Goal: Task Accomplishment & Management: Use online tool/utility

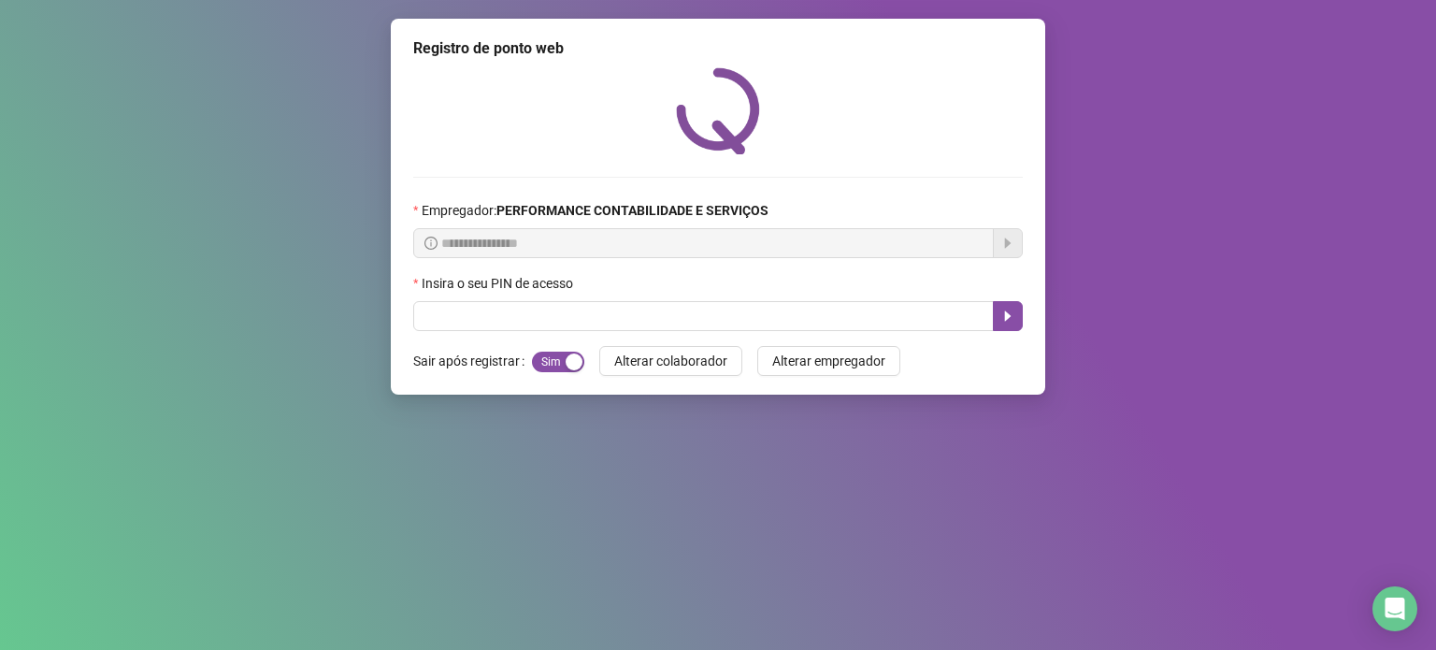
click at [669, 321] on input "text" at bounding box center [703, 316] width 581 height 30
type input "*****"
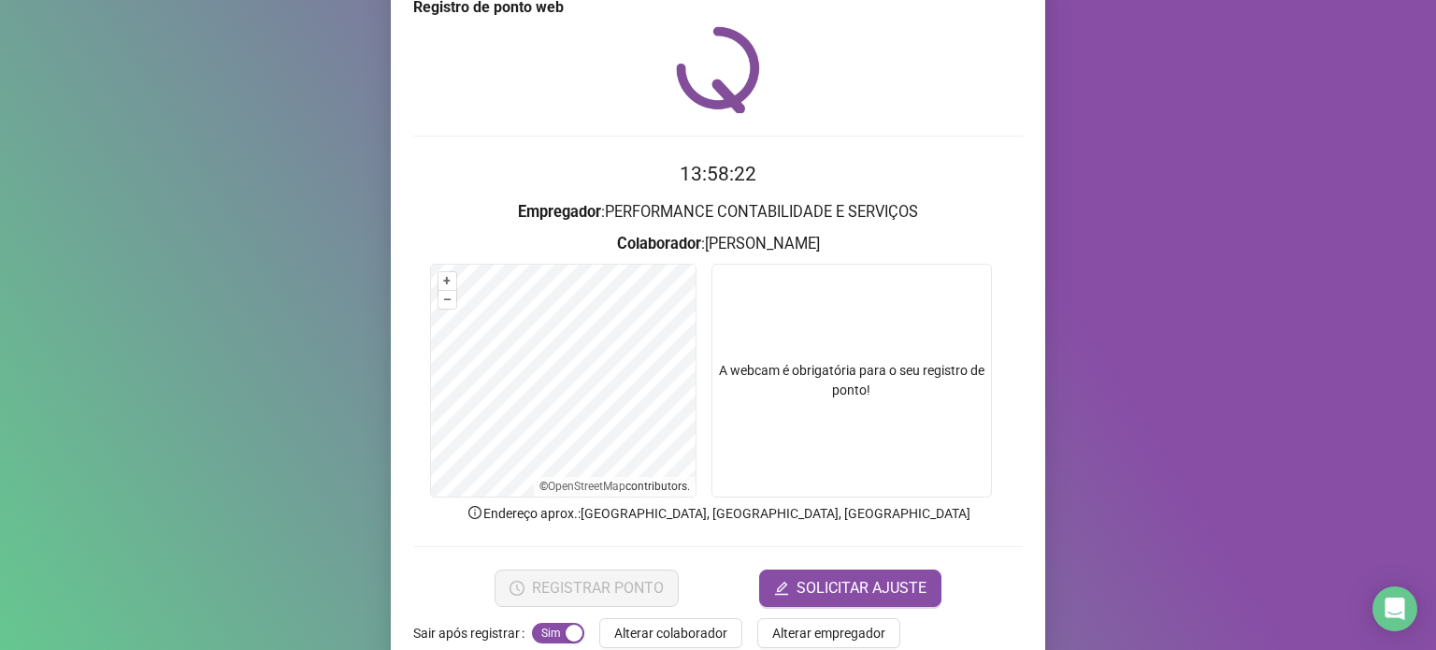
scroll to position [79, 0]
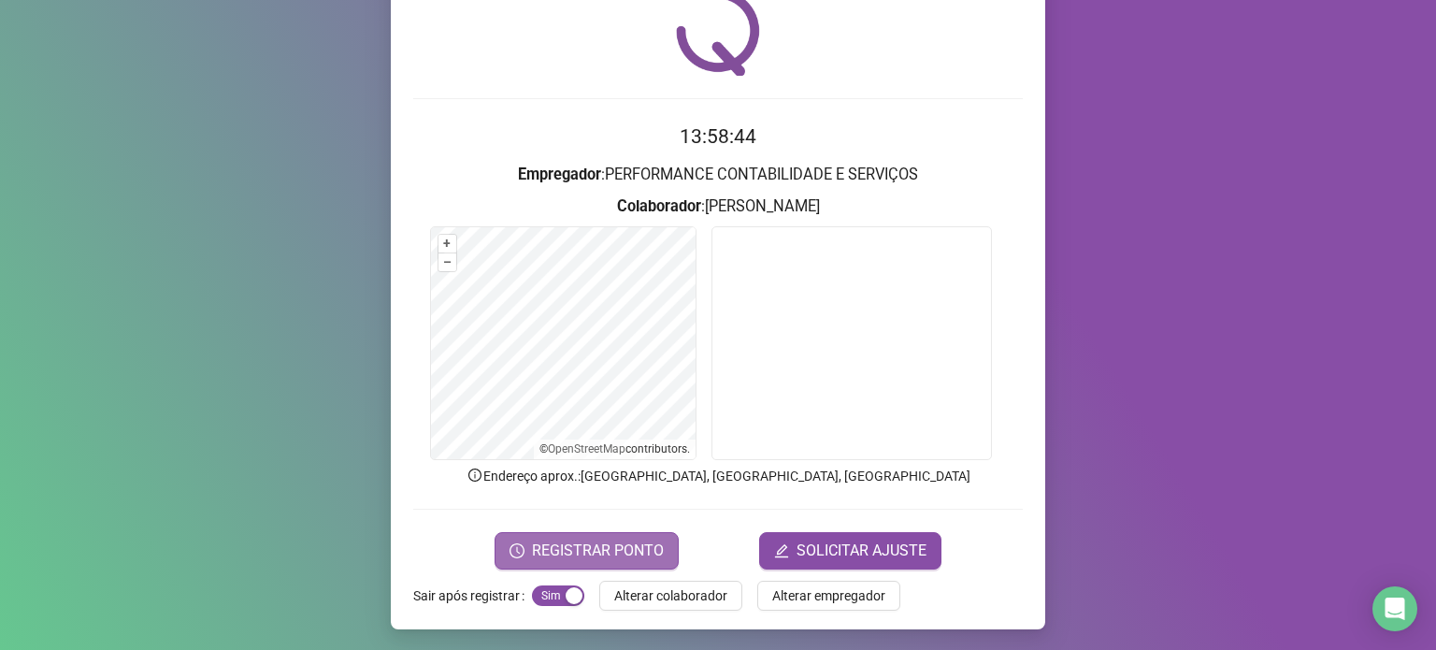
click at [523, 549] on button "REGISTRAR PONTO" at bounding box center [587, 550] width 184 height 37
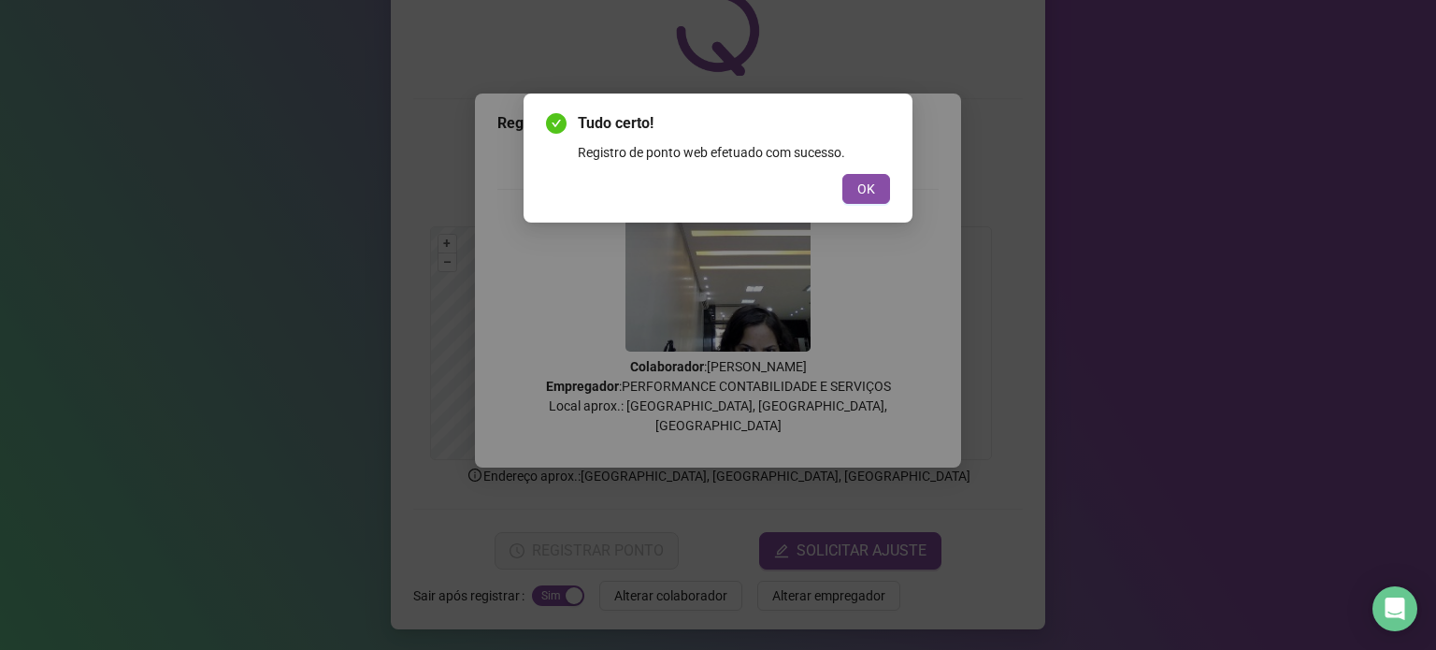
click at [841, 186] on div "OK" at bounding box center [718, 189] width 344 height 30
drag, startPoint x: 847, startPoint y: 186, endPoint x: 886, endPoint y: 149, distance: 54.2
click at [848, 186] on button "OK" at bounding box center [866, 189] width 48 height 30
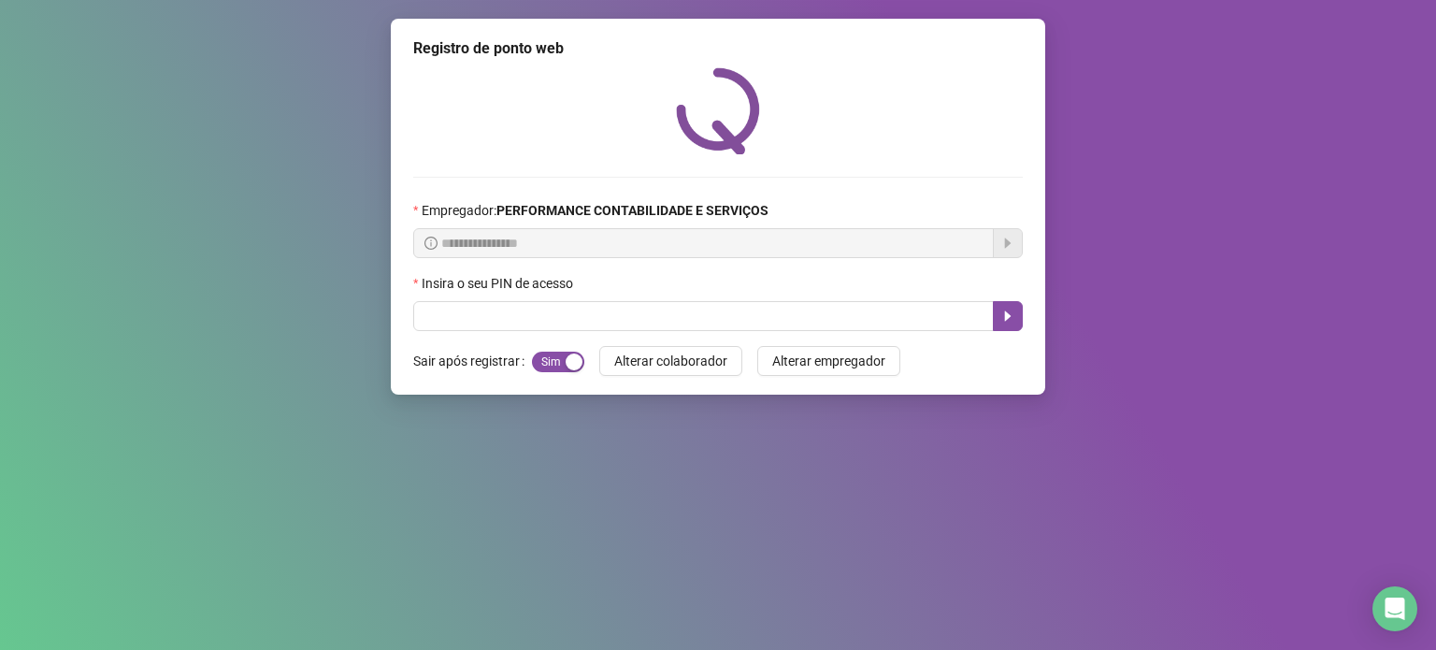
scroll to position [0, 0]
click at [838, 324] on input "text" at bounding box center [703, 316] width 581 height 30
type input "*****"
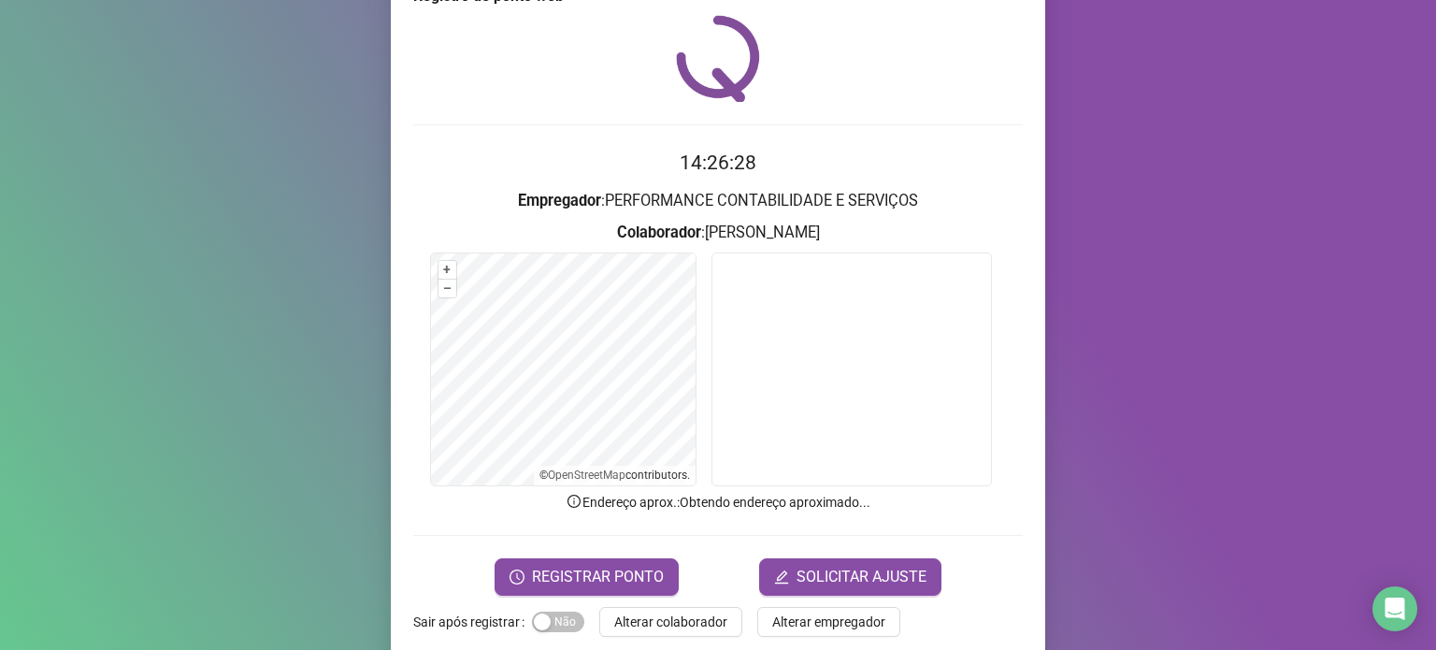
scroll to position [79, 0]
